Goal: Task Accomplishment & Management: Use online tool/utility

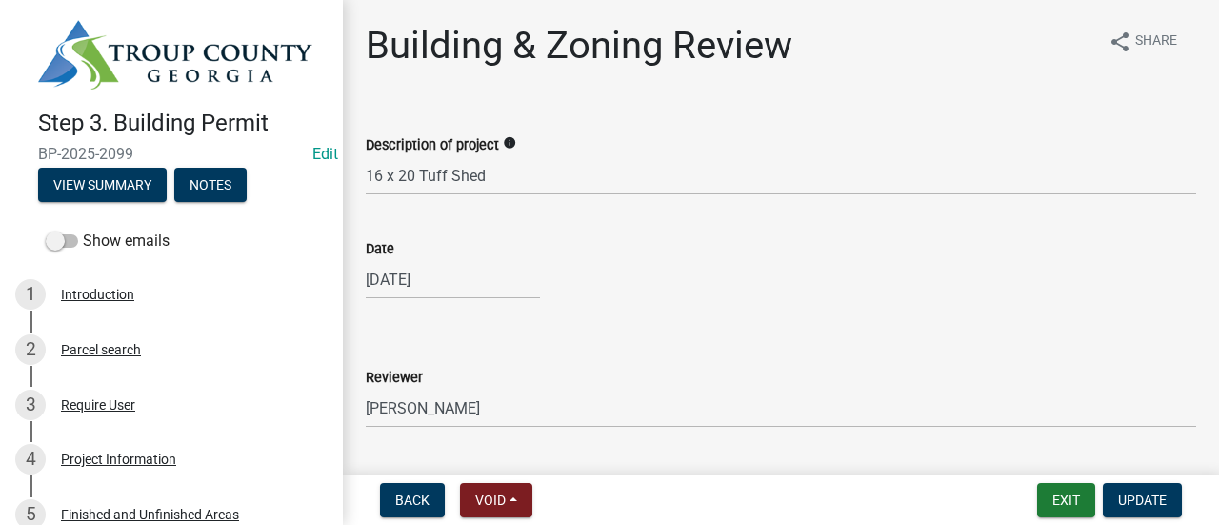
select select "2b86b0c4-e8a1-45ee-90a7-b8d4cb5b2682"
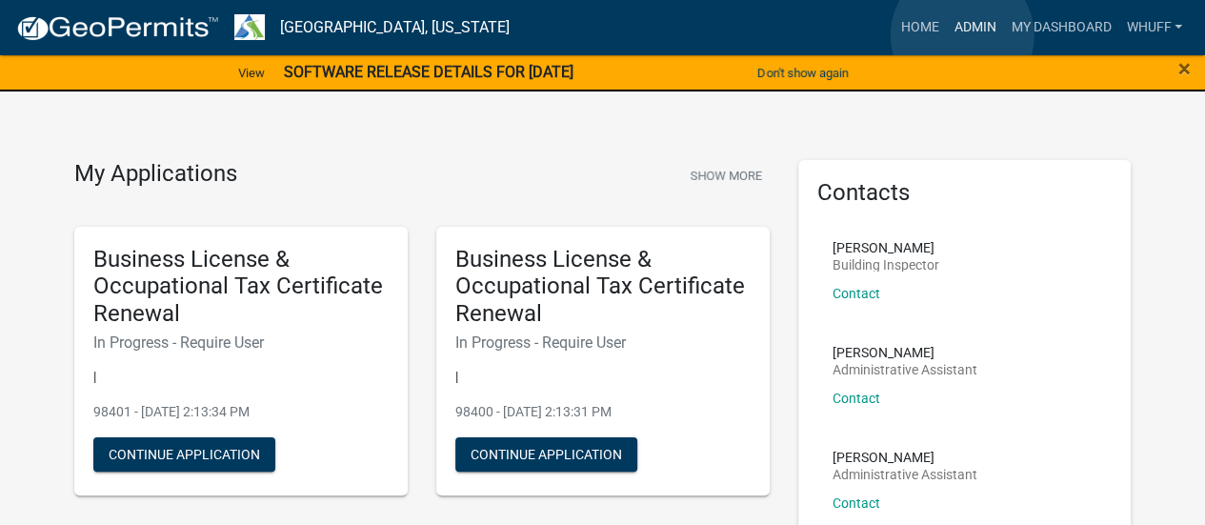
click at [962, 35] on link "Admin" at bounding box center [974, 28] width 57 height 36
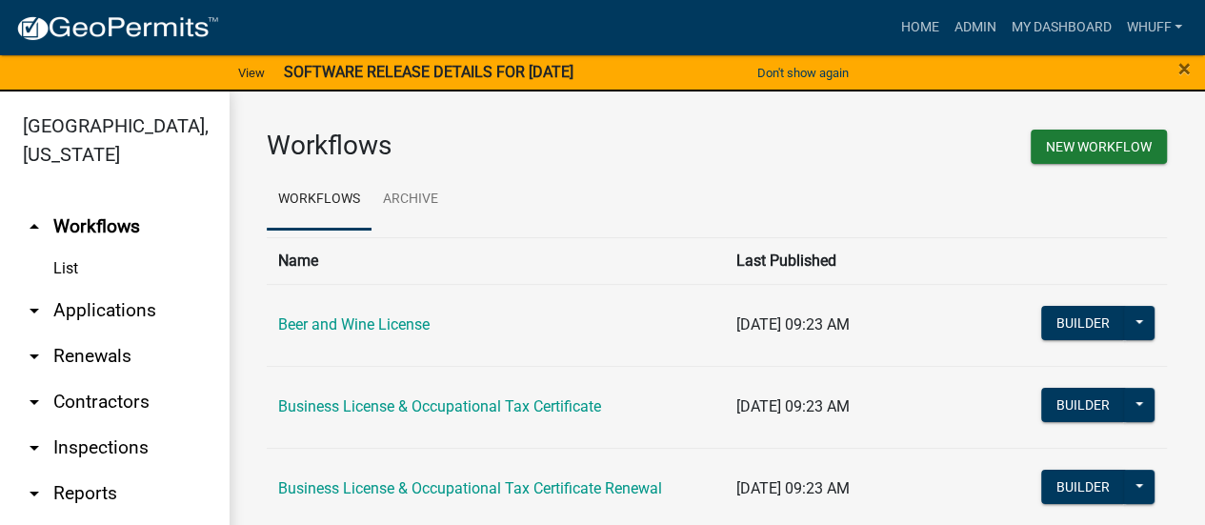
click at [98, 306] on link "arrow_drop_down Applications" at bounding box center [114, 311] width 229 height 46
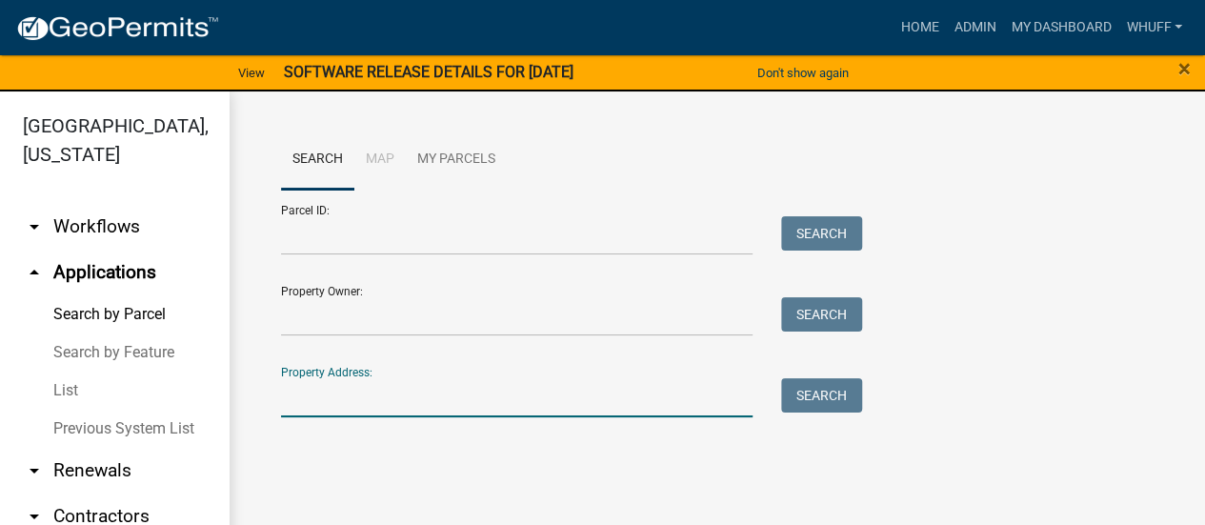
click at [394, 401] on input "Property Address:" at bounding box center [516, 397] width 471 height 39
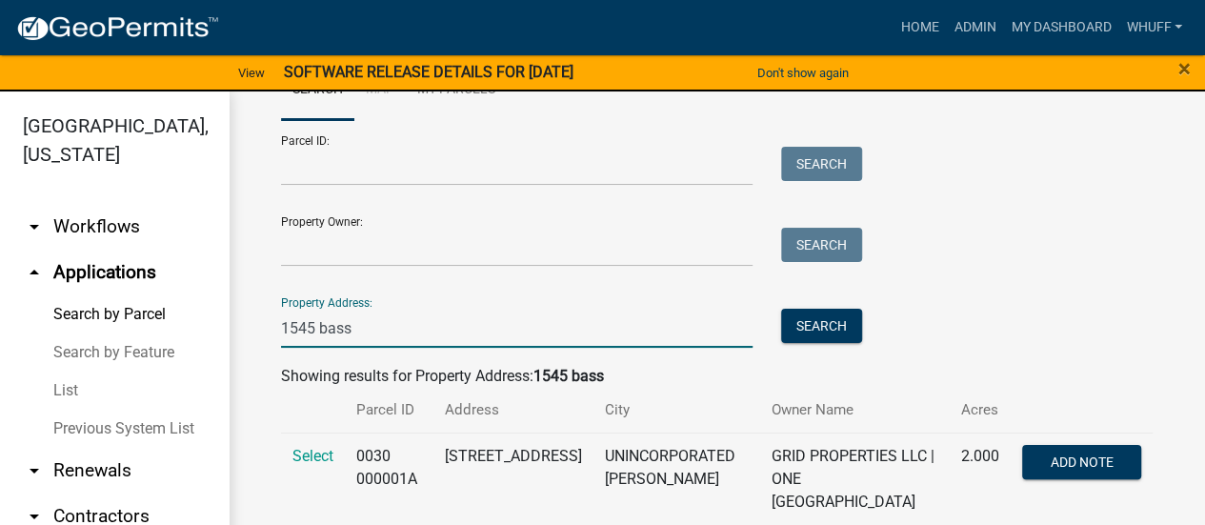
scroll to position [99, 0]
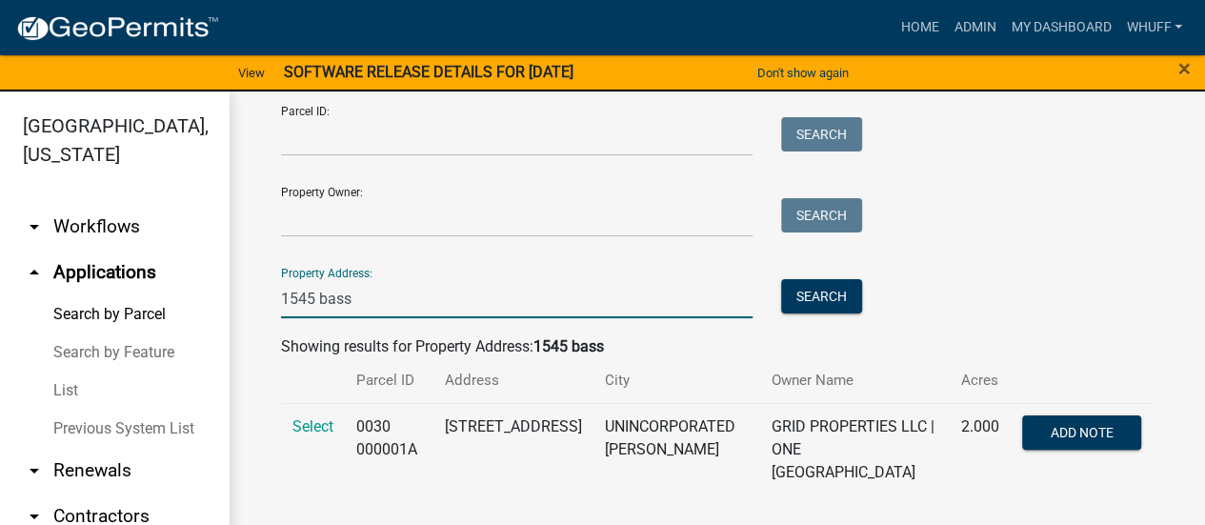
type input "1545 bass"
click at [309, 426] on span "Select" at bounding box center [312, 426] width 41 height 18
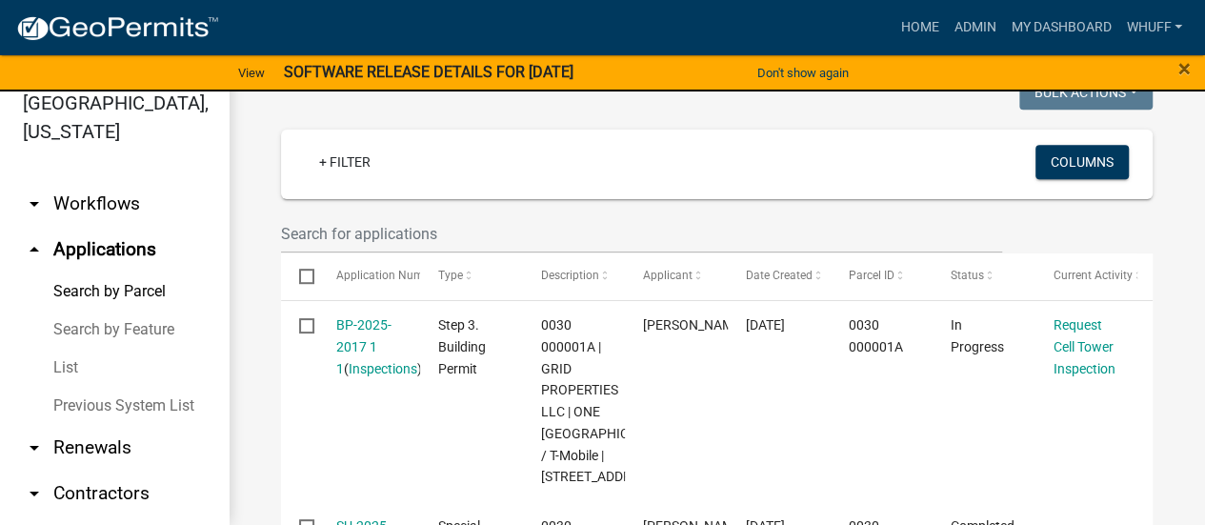
scroll to position [514, 0]
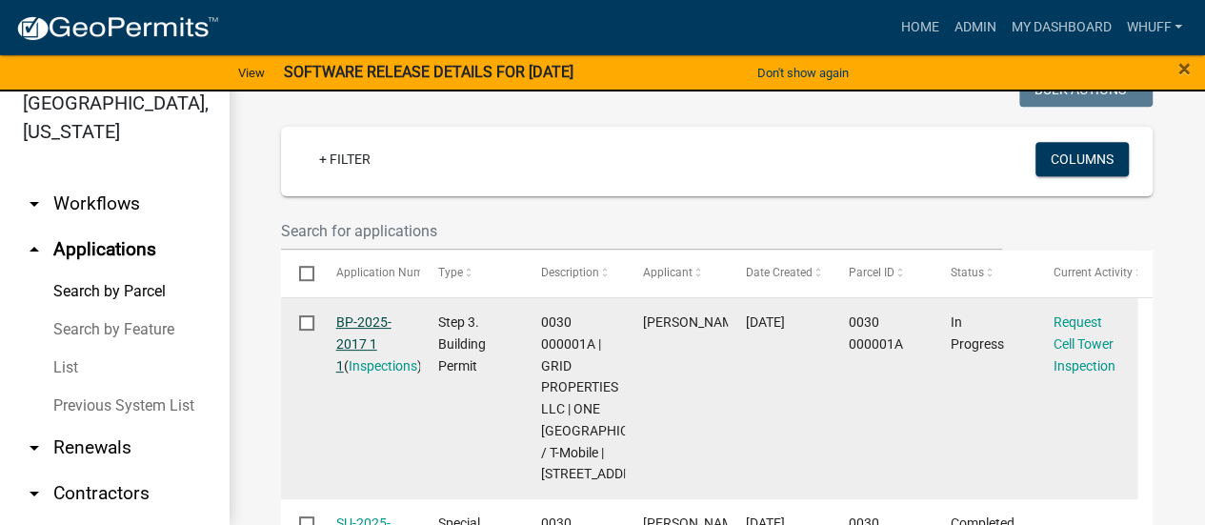
click at [371, 342] on link "BP-2025-2017 1 1" at bounding box center [363, 343] width 55 height 59
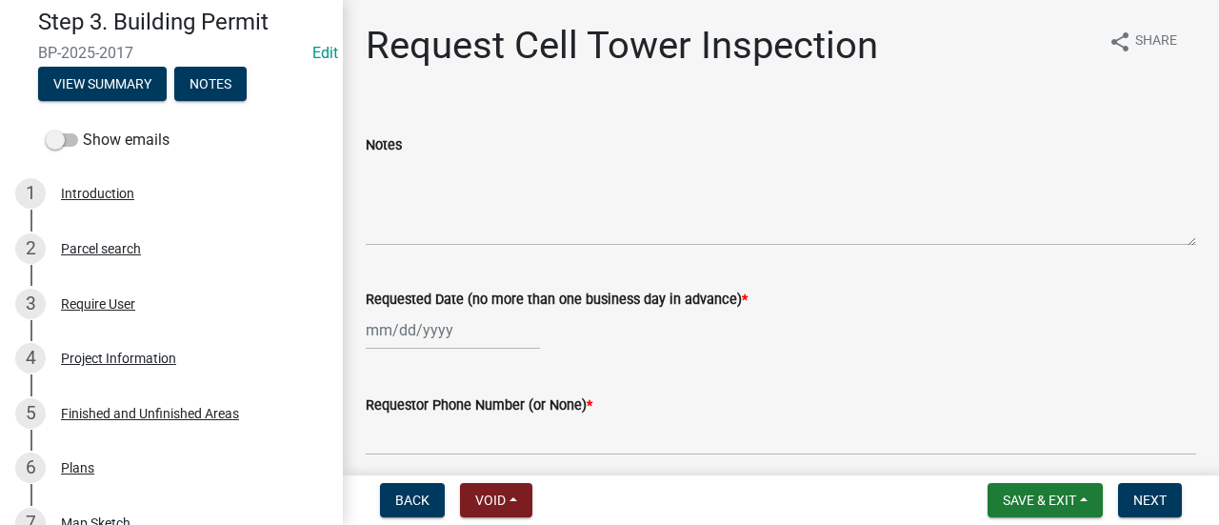
scroll to position [233, 0]
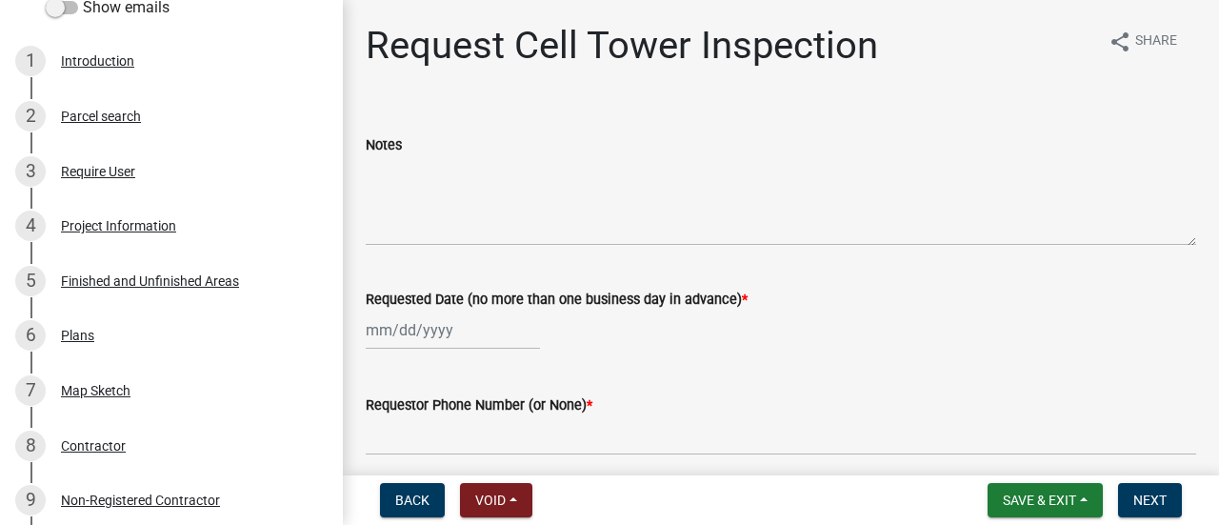
click at [98, 336] on div "6 Plans" at bounding box center [163, 335] width 297 height 30
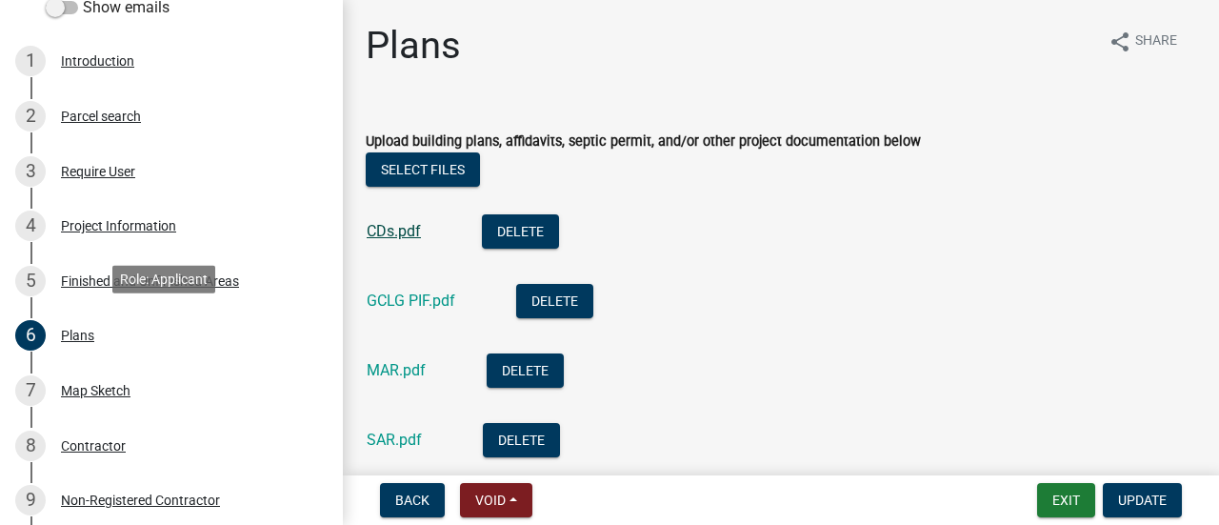
click at [400, 232] on link "CDs.pdf" at bounding box center [394, 231] width 54 height 18
